Goal: Check status: Check status

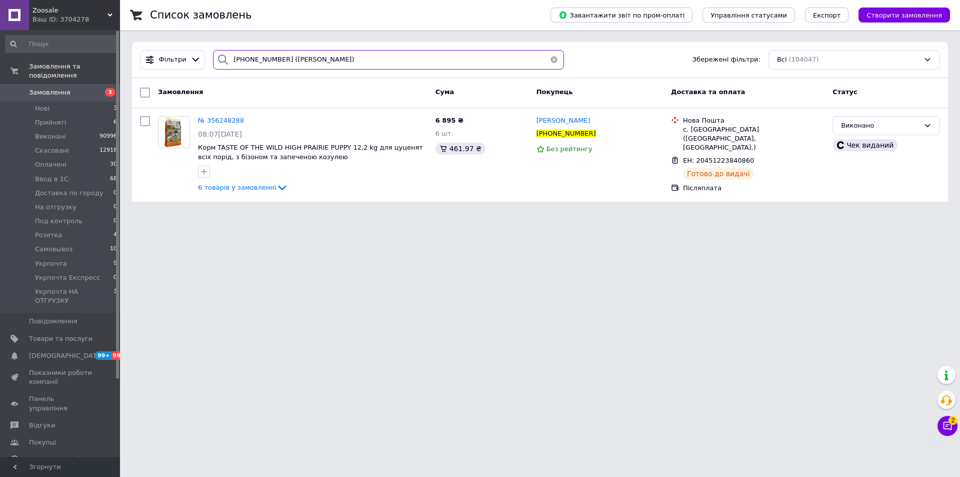
drag, startPoint x: 351, startPoint y: 57, endPoint x: 213, endPoint y: 55, distance: 138.5
click at [213, 55] on div "[PHONE_NUMBER] ([PERSON_NAME])" at bounding box center [388, 60] width 351 height 20
paste input "356581249"
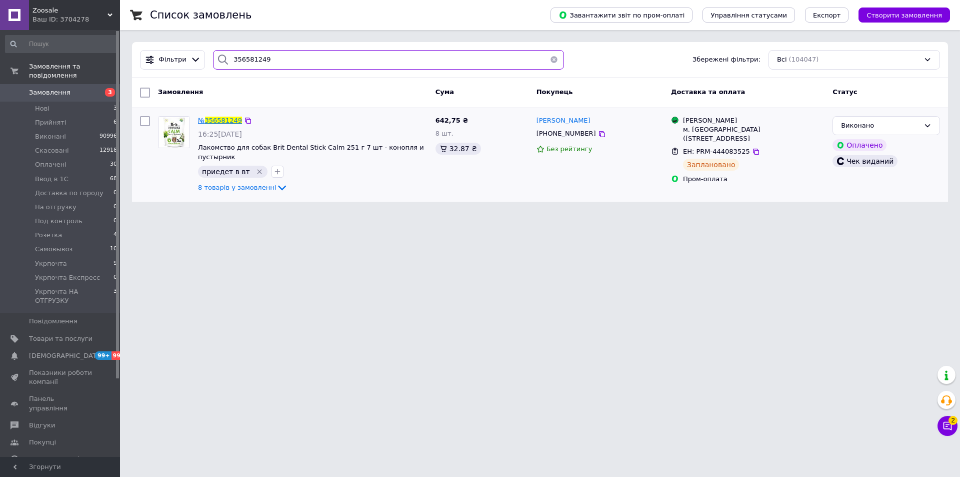
type input "356581249"
click at [217, 120] on span "356581249" at bounding box center [223, 121] width 37 height 8
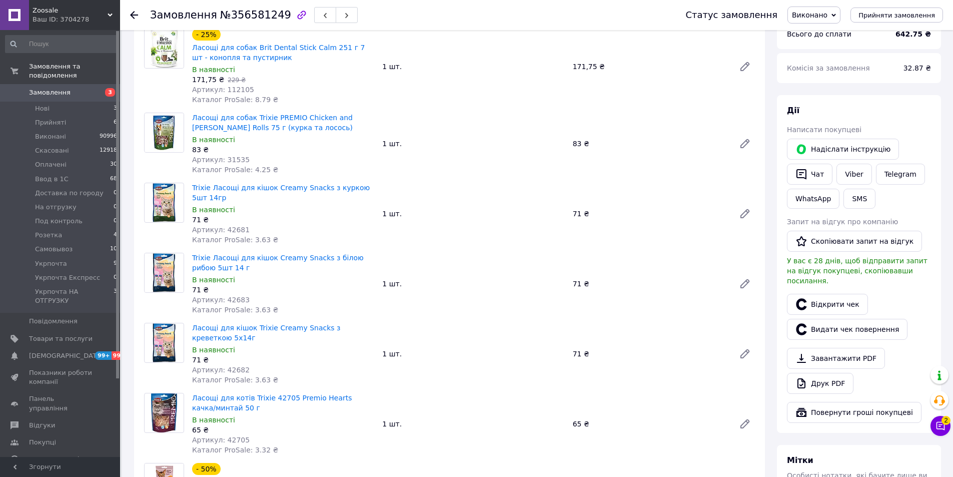
scroll to position [150, 0]
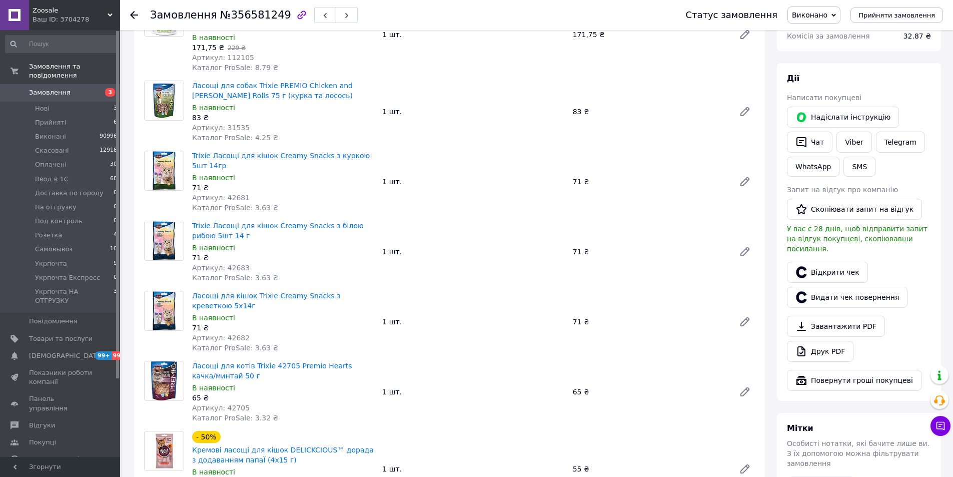
click at [135, 15] on use at bounding box center [134, 15] width 8 height 8
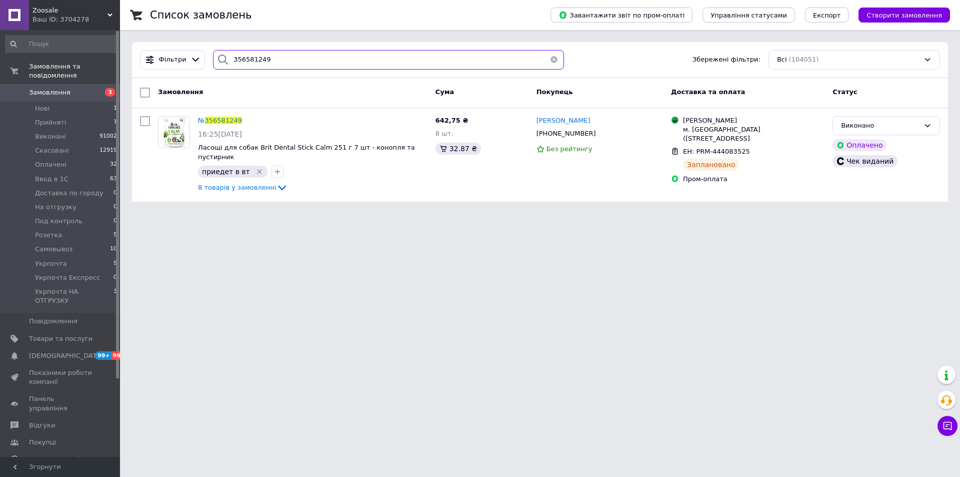
drag, startPoint x: 232, startPoint y: 60, endPoint x: 216, endPoint y: 60, distance: 16.0
click at [216, 60] on div "356581249" at bounding box center [388, 60] width 351 height 20
paste input "26937"
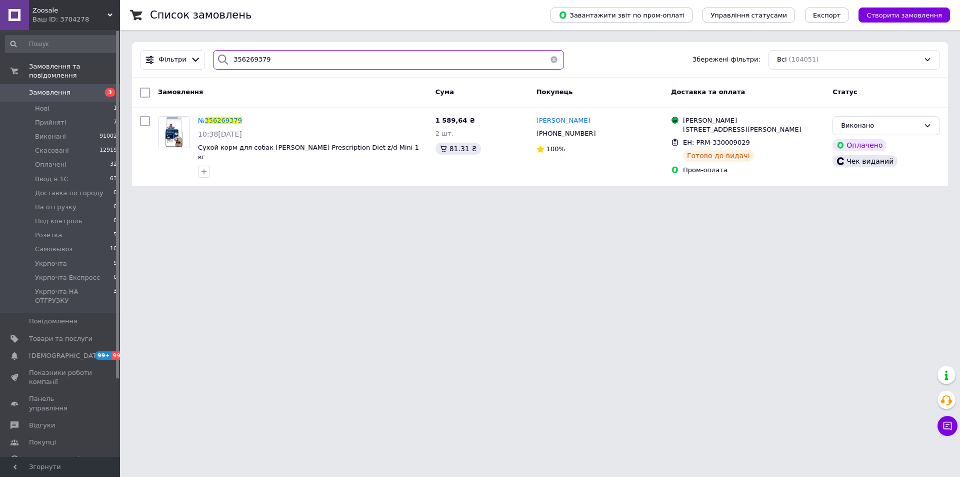
drag, startPoint x: 261, startPoint y: 64, endPoint x: 214, endPoint y: 63, distance: 46.5
click at [214, 63] on div "356269379" at bounding box center [388, 60] width 351 height 20
paste input "[PHONE_NUMBER] ([PERSON_NAME])"
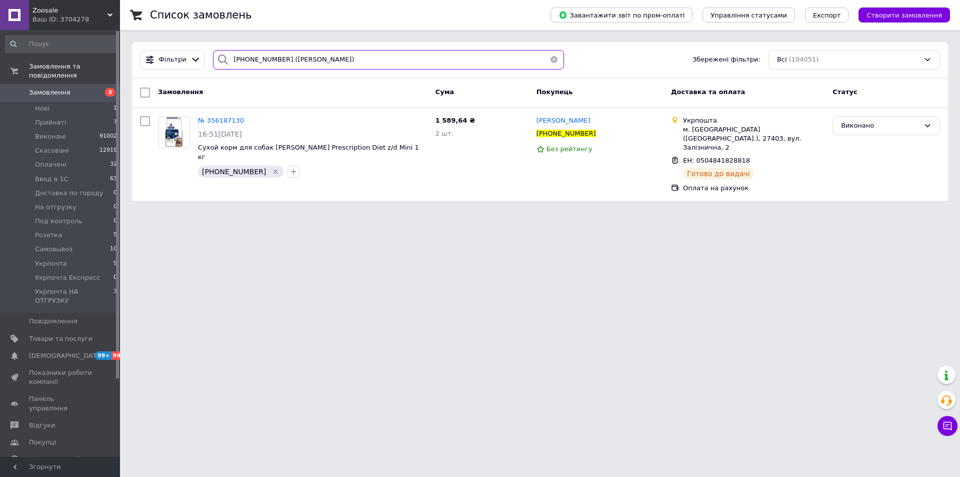
type input "[PHONE_NUMBER] ([PERSON_NAME])"
